Goal: Information Seeking & Learning: Learn about a topic

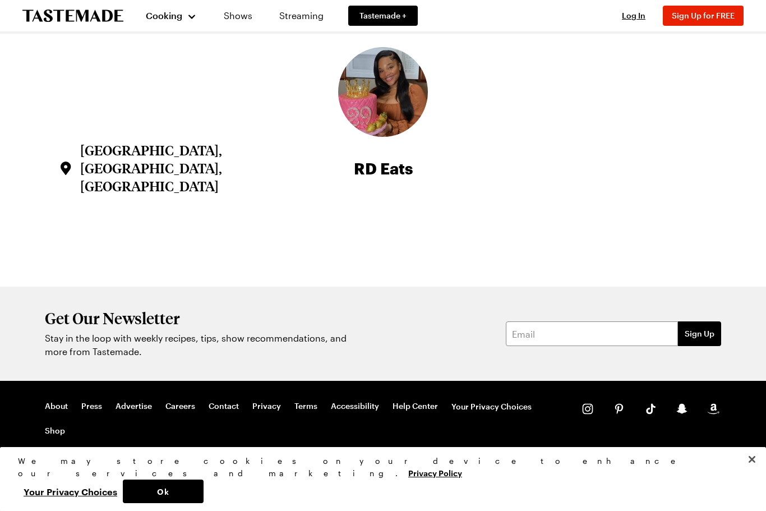
click at [187, 18] on div "Cooking" at bounding box center [171, 15] width 51 height 13
click at [172, 57] on link "Recipes" at bounding box center [183, 57] width 85 height 25
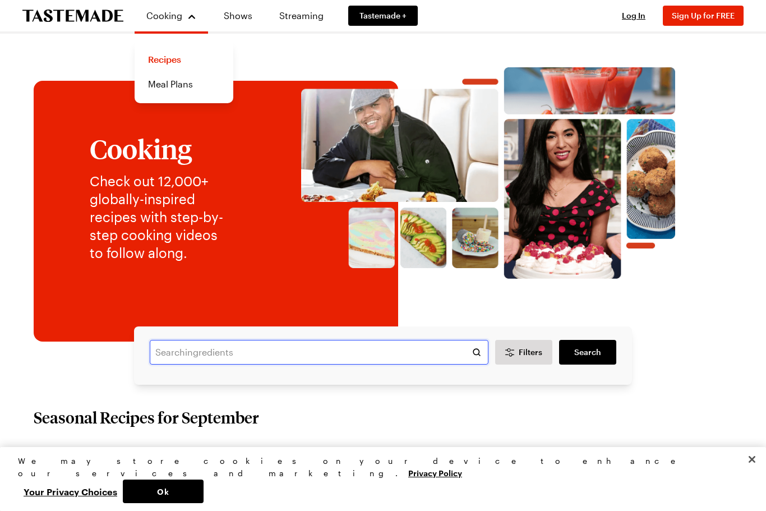
click at [230, 357] on input "text" at bounding box center [319, 352] width 339 height 25
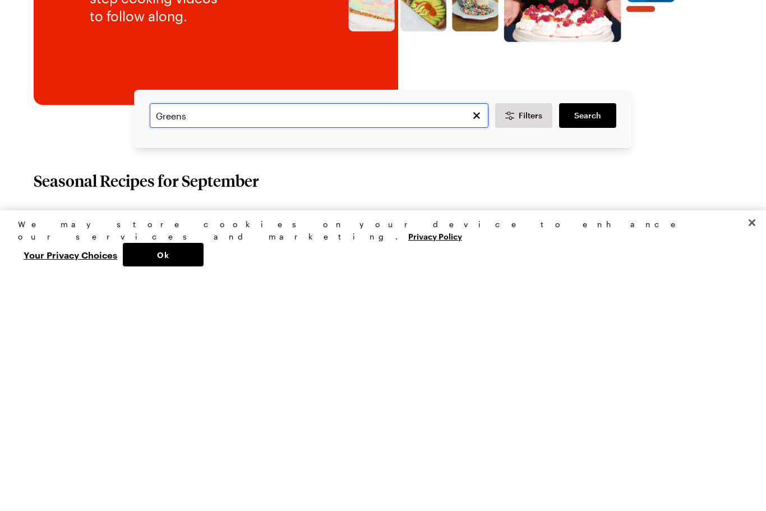
type input "Greens"
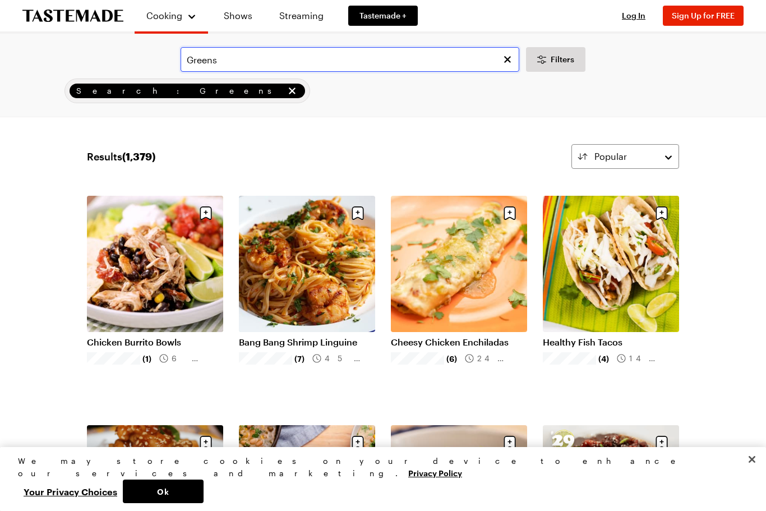
click at [187, 53] on input "Greens" at bounding box center [350, 59] width 339 height 25
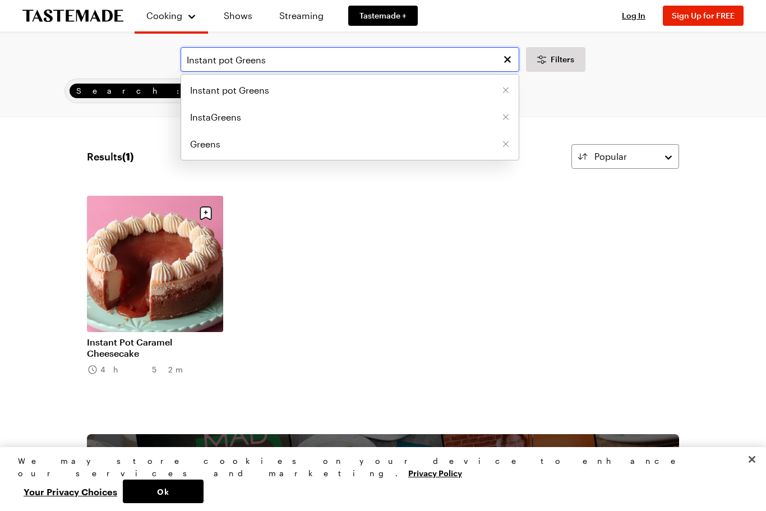
type input "Instant pot Greens"
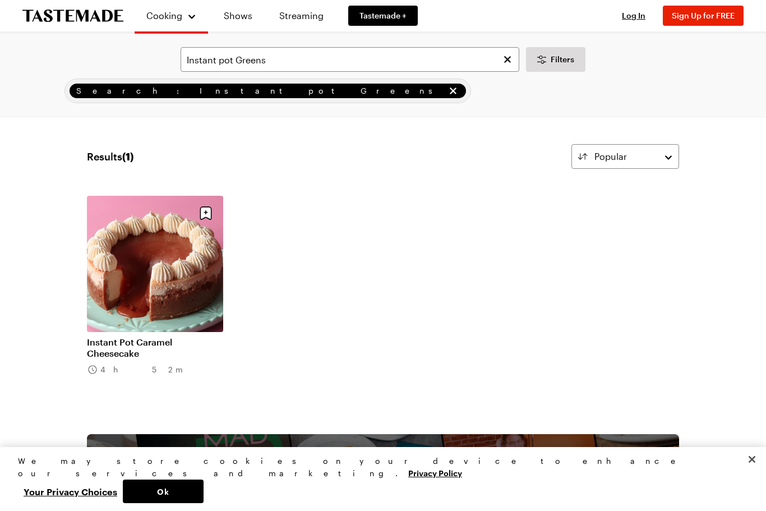
click at [447, 93] on icon "remove Search: Instant pot Greens" at bounding box center [452, 90] width 11 height 11
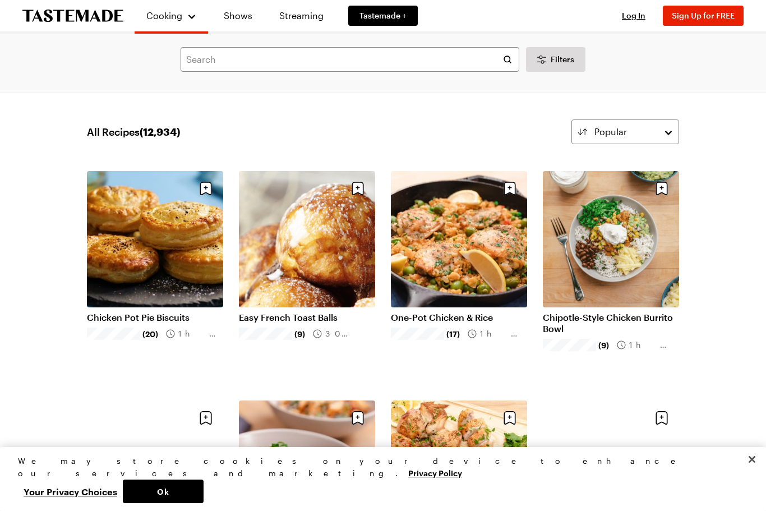
click at [189, 16] on div "Cooking" at bounding box center [171, 15] width 51 height 13
